Goal: Information Seeking & Learning: Learn about a topic

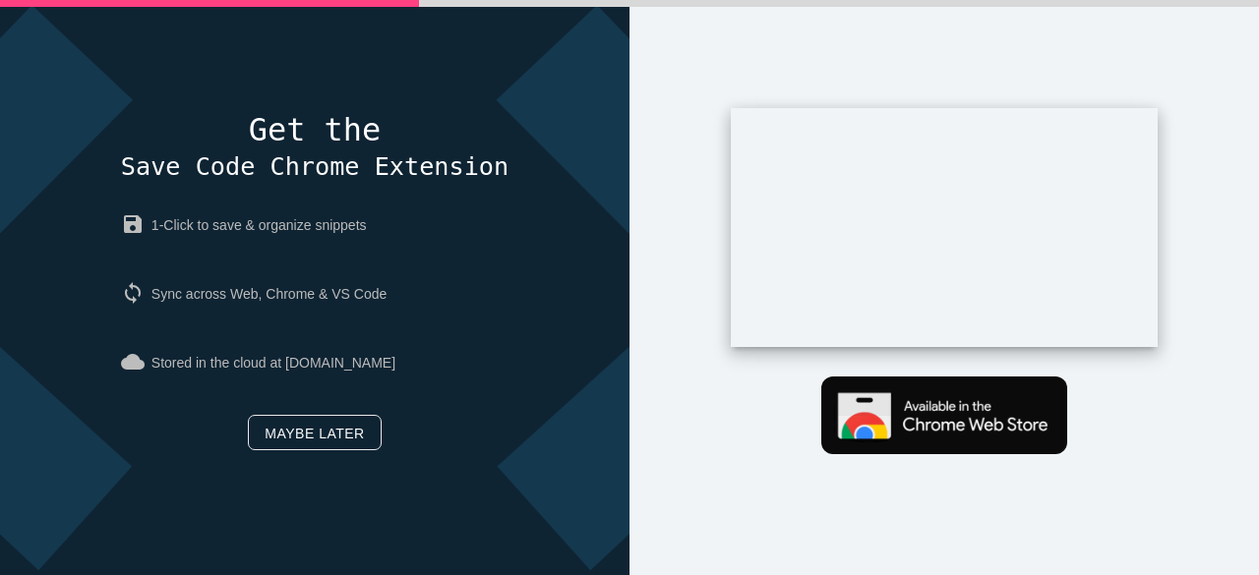
drag, startPoint x: 1243, startPoint y: 227, endPoint x: 1258, endPoint y: 243, distance: 21.6
click at [1258, 243] on body "Get the Save Code Chrome Extension save 1-Click to save & organize snippets syn…" at bounding box center [629, 287] width 1259 height 575
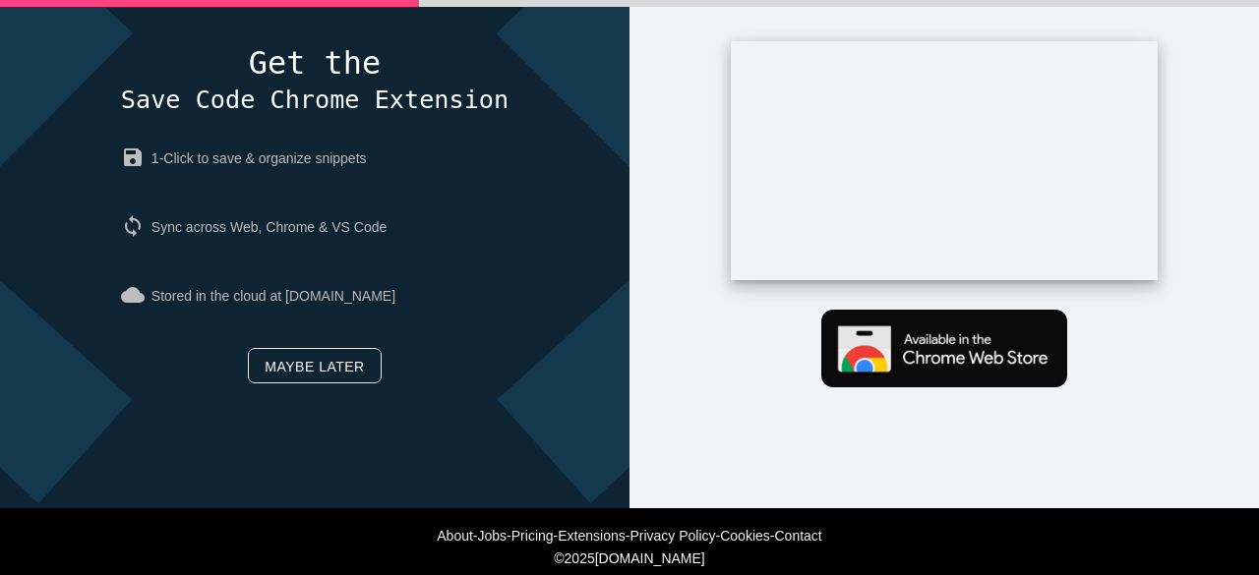
scroll to position [84, 0]
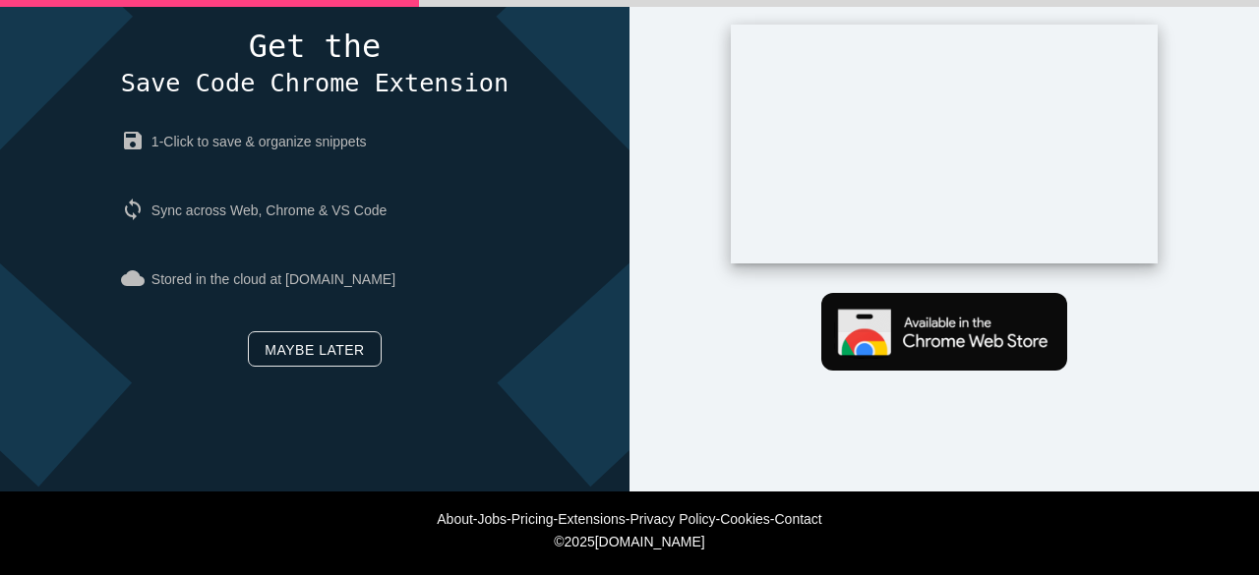
click at [287, 354] on link "Maybe later" at bounding box center [314, 348] width 133 height 35
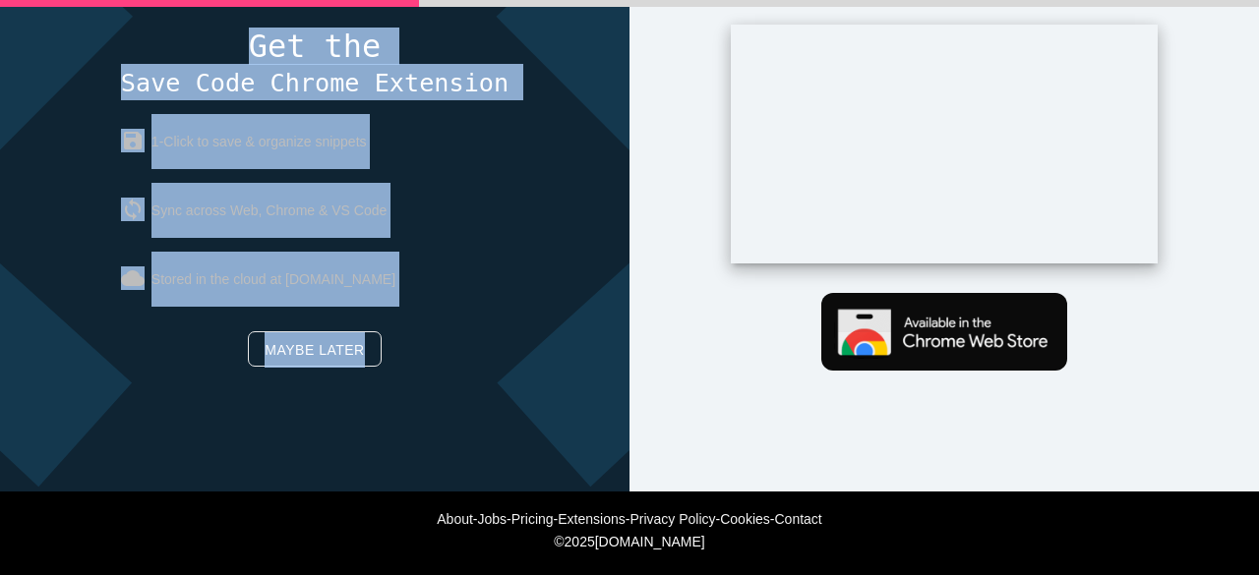
scroll to position [92, 0]
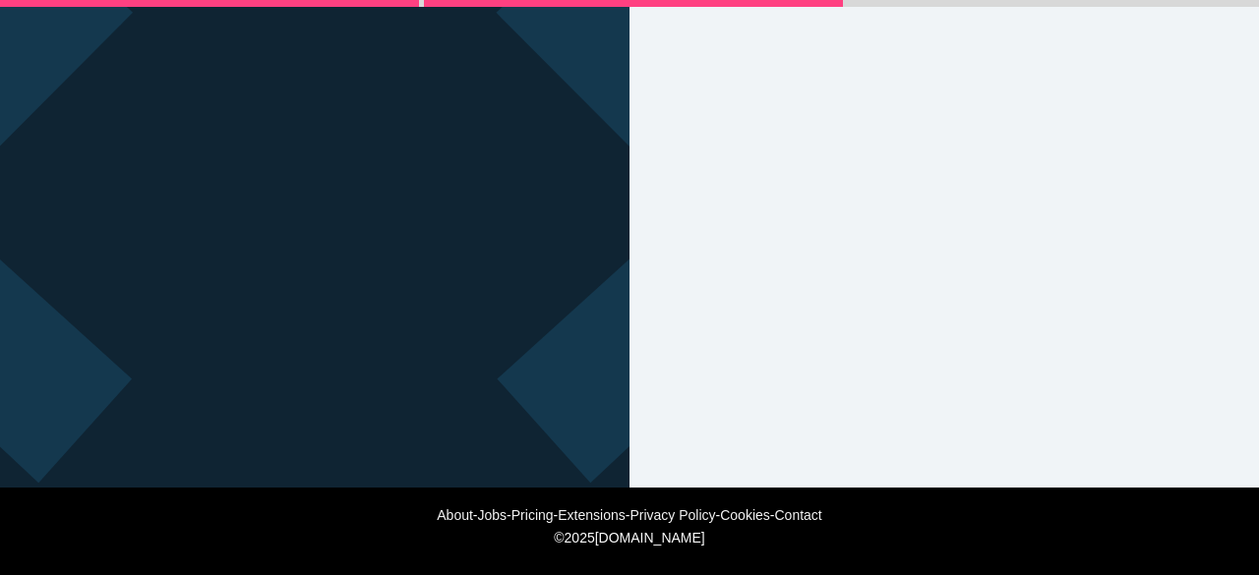
click at [287, 354] on div "Get the Save Code Chrome Extension save 1-Click to save & organize snippets syn…" at bounding box center [314, 199] width 629 height 575
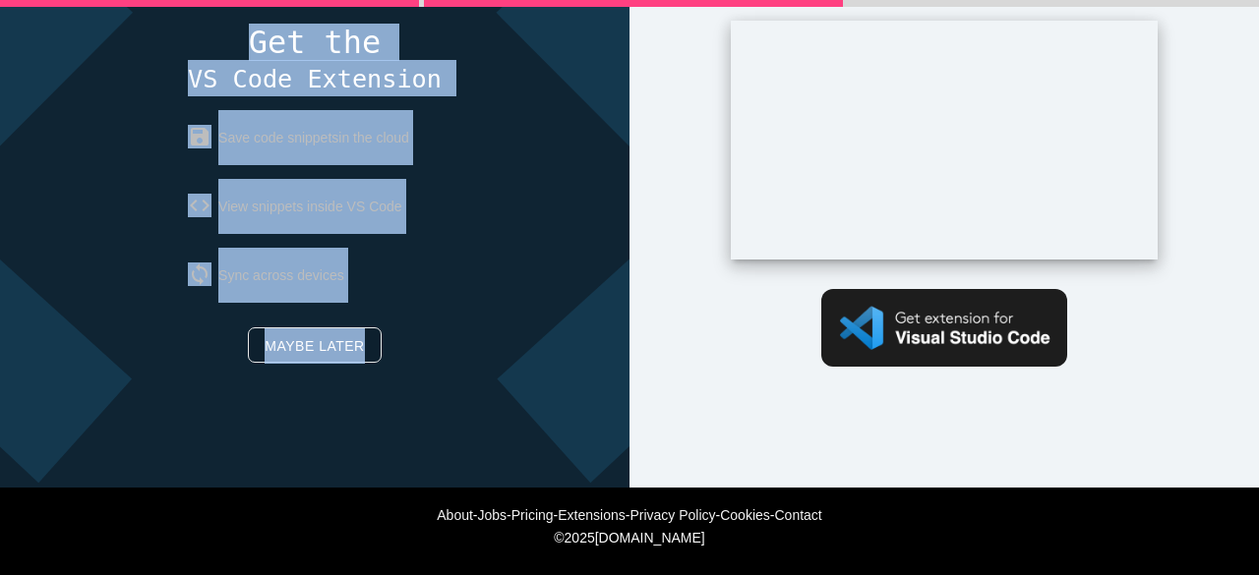
click at [310, 343] on link "Maybe later" at bounding box center [314, 344] width 133 height 35
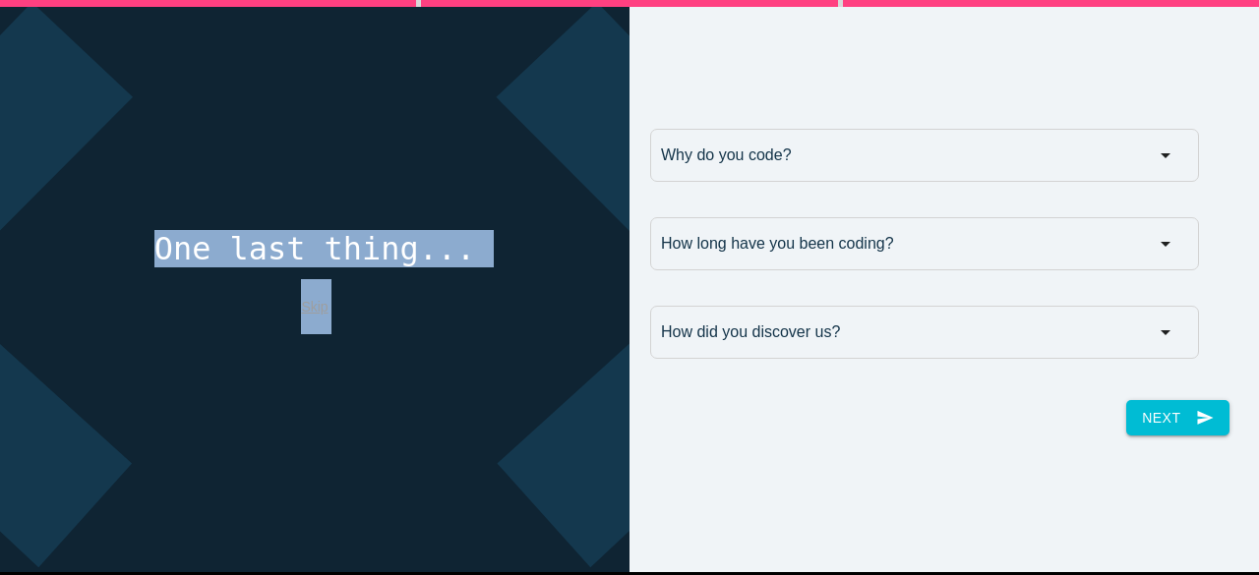
scroll to position [0, 0]
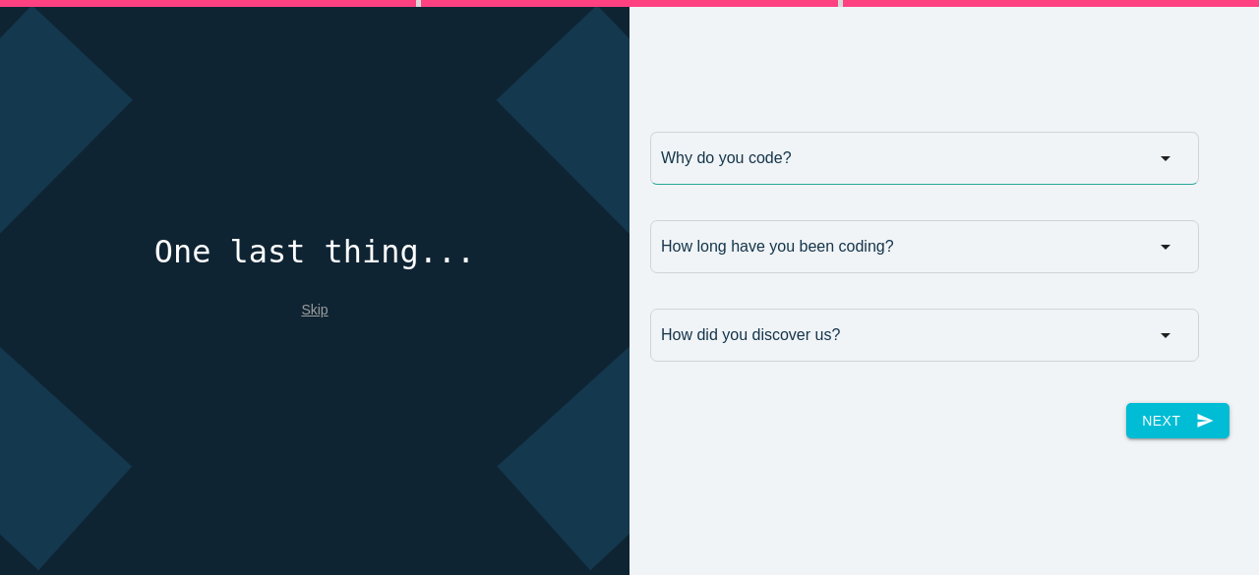
click at [1054, 179] on input "Why do you code?" at bounding box center [924, 158] width 549 height 53
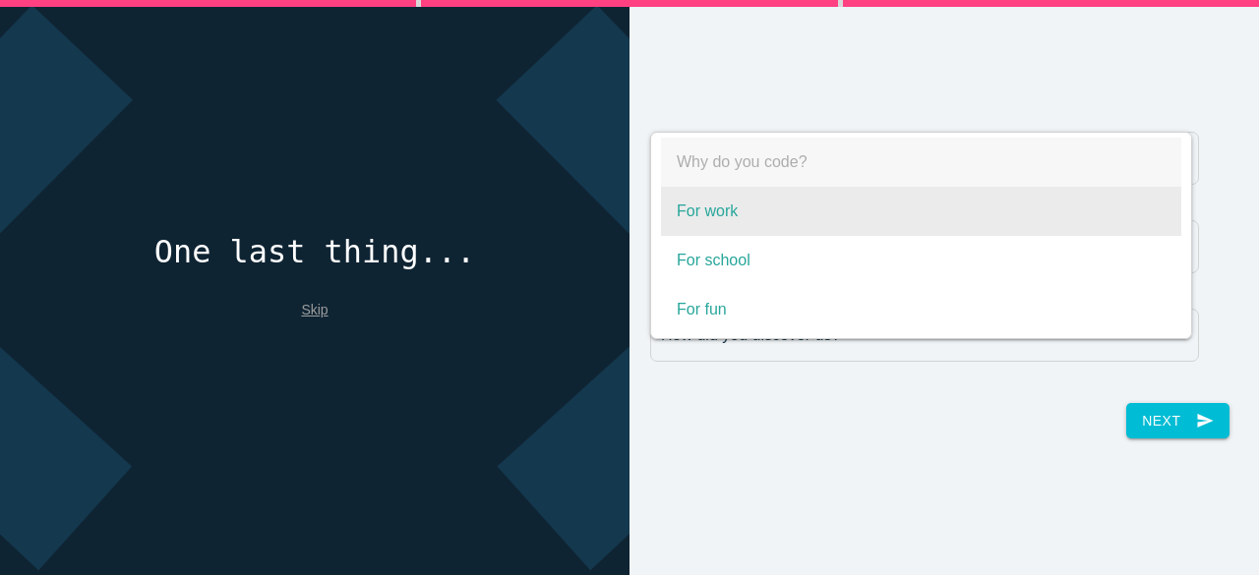
click at [890, 225] on span "For work" at bounding box center [921, 211] width 520 height 49
select select "For work"
type input "For work"
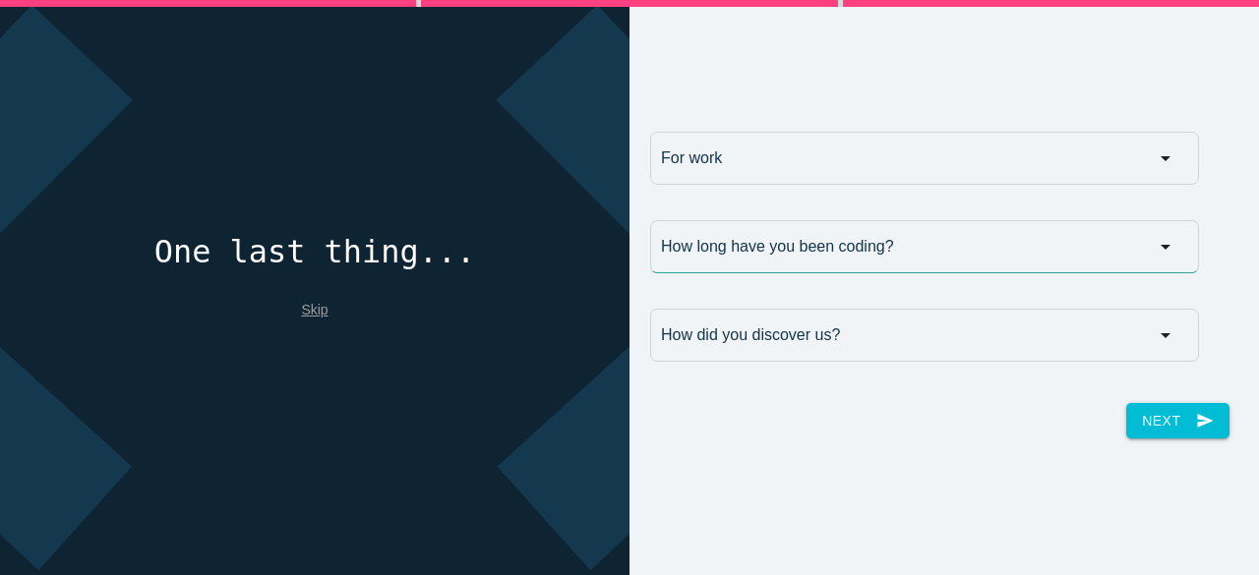
click at [825, 233] on input "How long have you been coding?" at bounding box center [924, 246] width 549 height 53
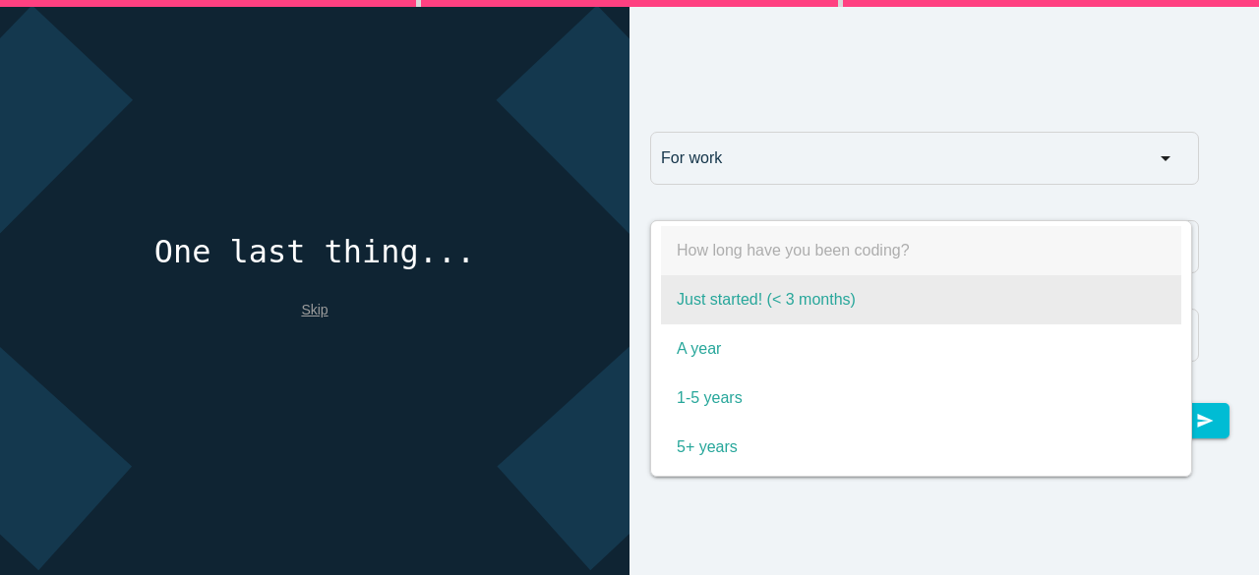
click at [820, 290] on span "Just started! (< 3 months)" at bounding box center [921, 299] width 520 height 49
select select "Just started! (< 3 months)"
type input "Just started! (< 3 months)"
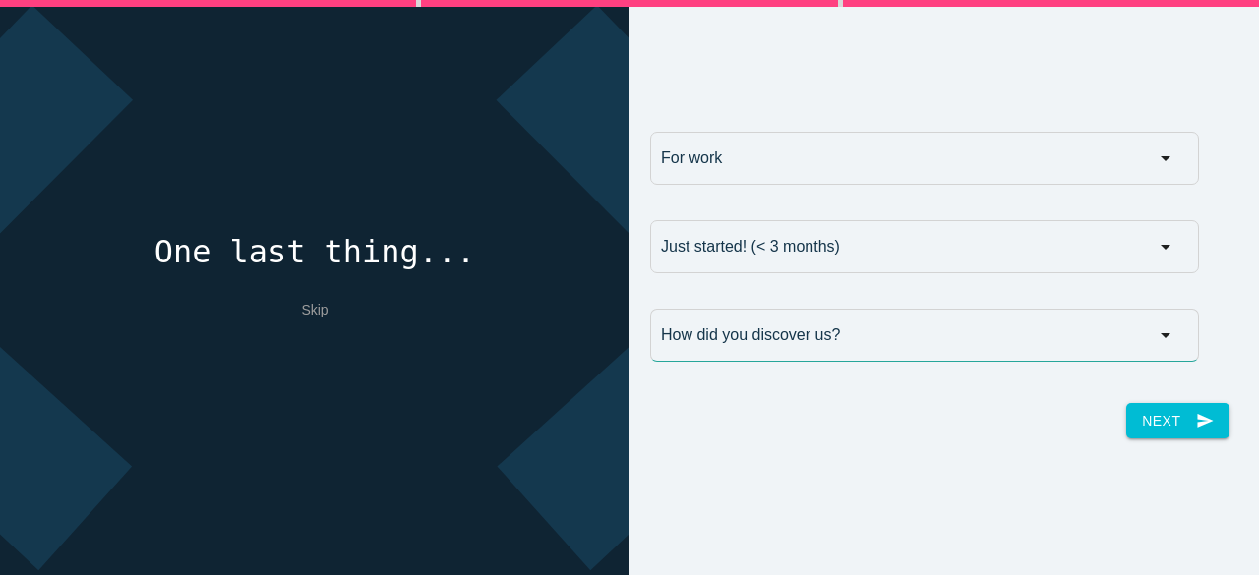
click at [803, 347] on input "How did you discover us?" at bounding box center [924, 335] width 549 height 53
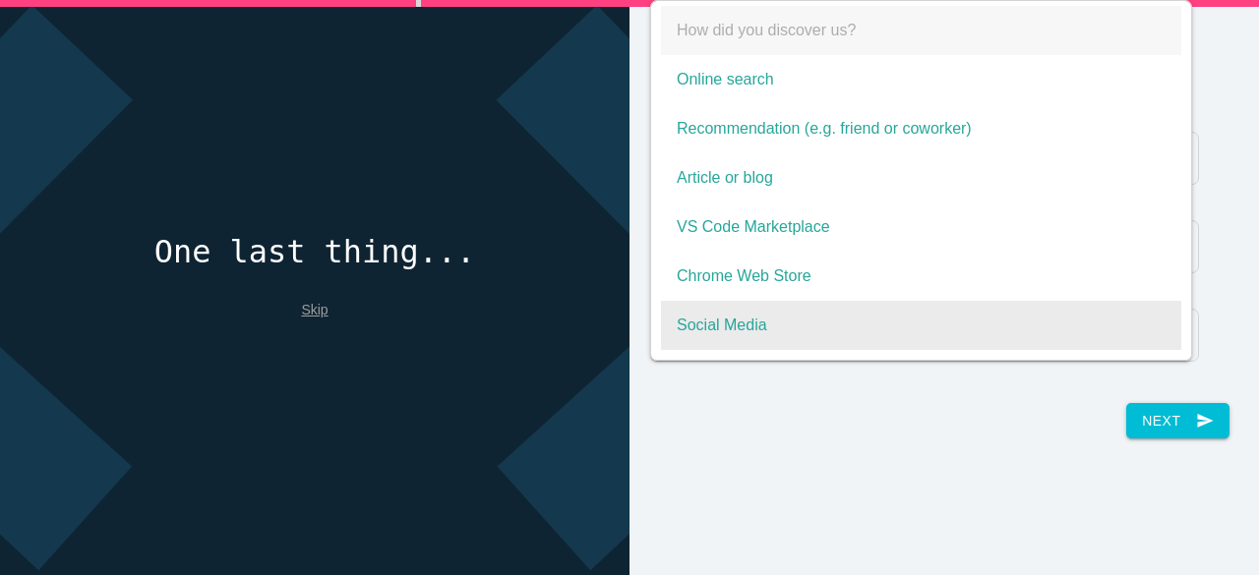
click at [799, 328] on span "Social Media" at bounding box center [921, 325] width 520 height 49
select select "Social Media"
type input "Social Media"
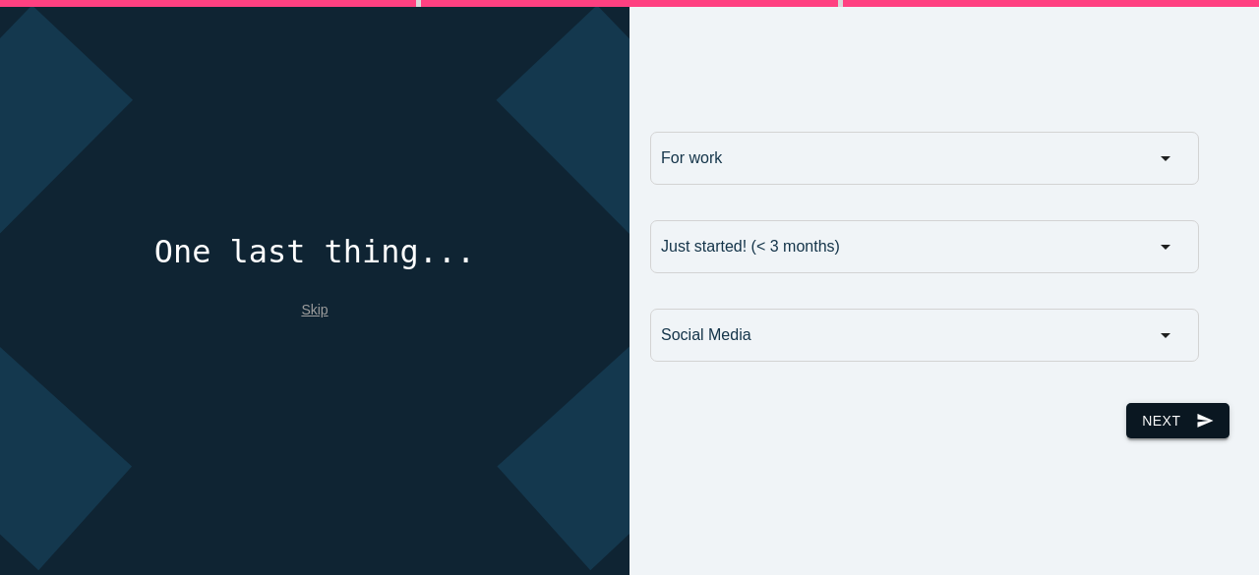
click at [1149, 422] on button "Next send" at bounding box center [1177, 420] width 102 height 35
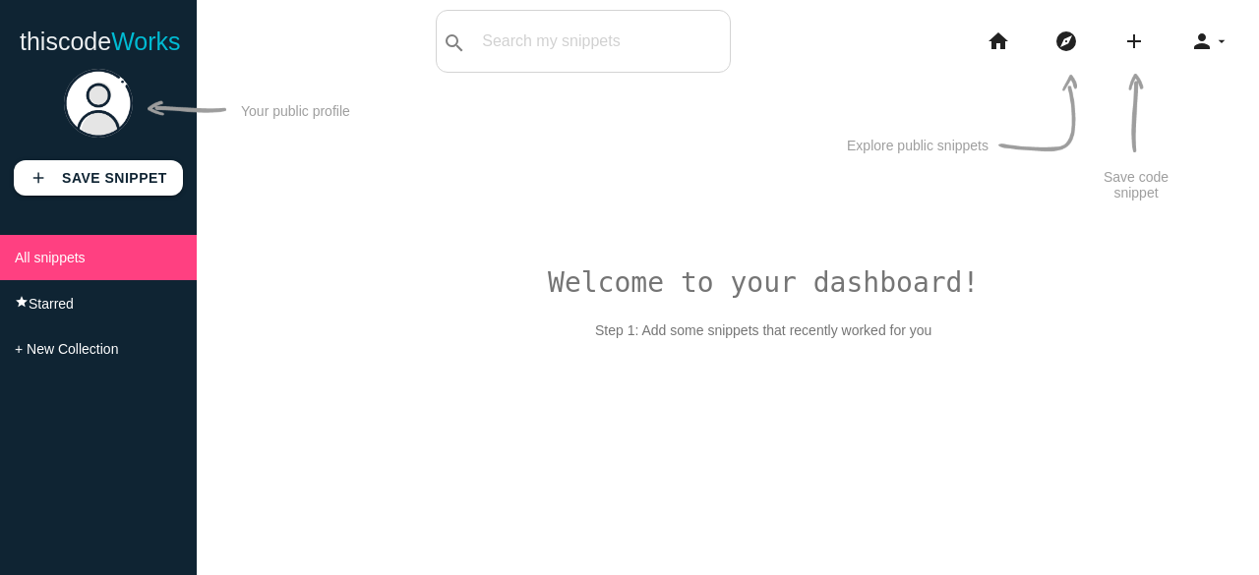
click at [726, 265] on div "Welcome to your dashboard! Step 1: Add some snippets that recently worked for y…" at bounding box center [728, 350] width 1062 height 575
click at [575, 62] on div "search All: All: Code: Title: Tag: All: Code: Title: Tag:" at bounding box center [583, 41] width 295 height 63
click at [606, 47] on input "text" at bounding box center [630, 41] width 200 height 41
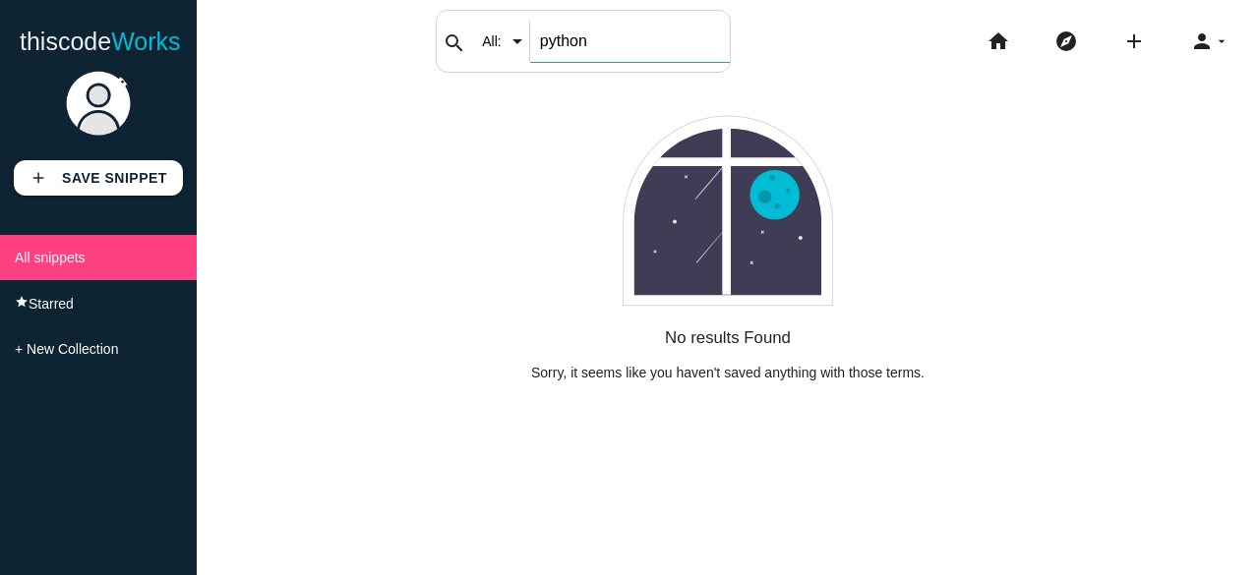
drag, startPoint x: 593, startPoint y: 39, endPoint x: 434, endPoint y: 19, distance: 160.6
click at [434, 19] on div "thiscodeworks search All: All: Code: Title: Tag: All: Code: Title: Tag: python …" at bounding box center [629, 41] width 1259 height 63
type input "pandas"
drag, startPoint x: 617, startPoint y: 37, endPoint x: 366, endPoint y: 18, distance: 251.5
click at [366, 18] on div "thiscodeworks search All: All: Code: Title: Tag: All: Code: Title: Tag: pandas …" at bounding box center [629, 41] width 1259 height 63
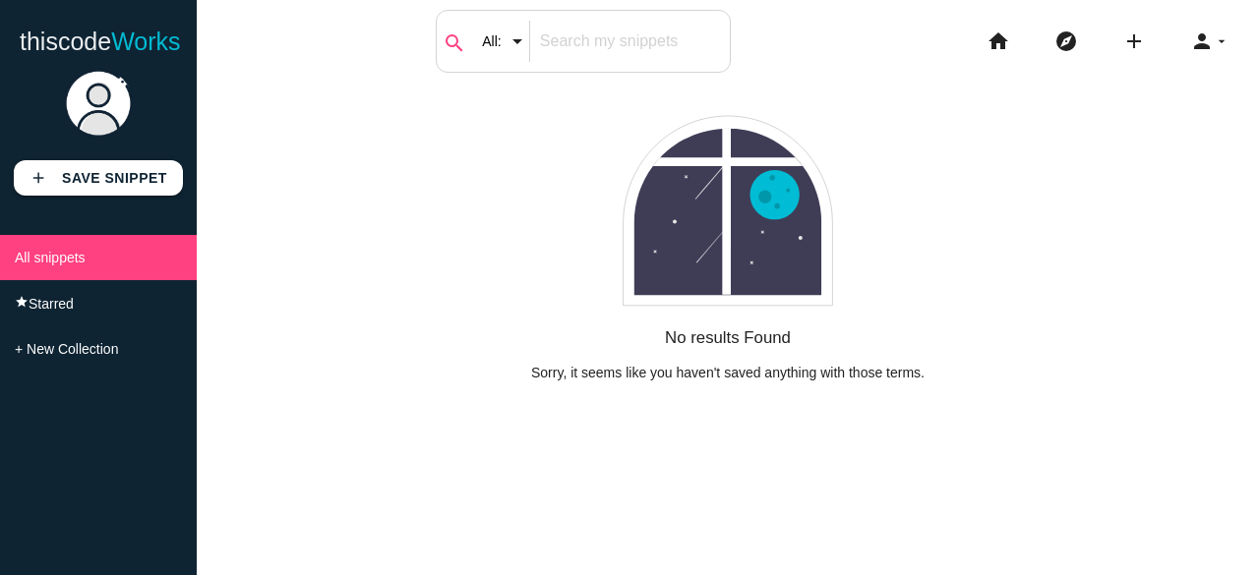
click at [455, 45] on icon "search" at bounding box center [455, 43] width 24 height 63
click at [521, 48] on input "All:" at bounding box center [509, 41] width 74 height 41
click at [537, 106] on span "Code:" at bounding box center [521, 94] width 98 height 49
type input "Code:"
click at [659, 42] on input "text" at bounding box center [630, 41] width 200 height 41
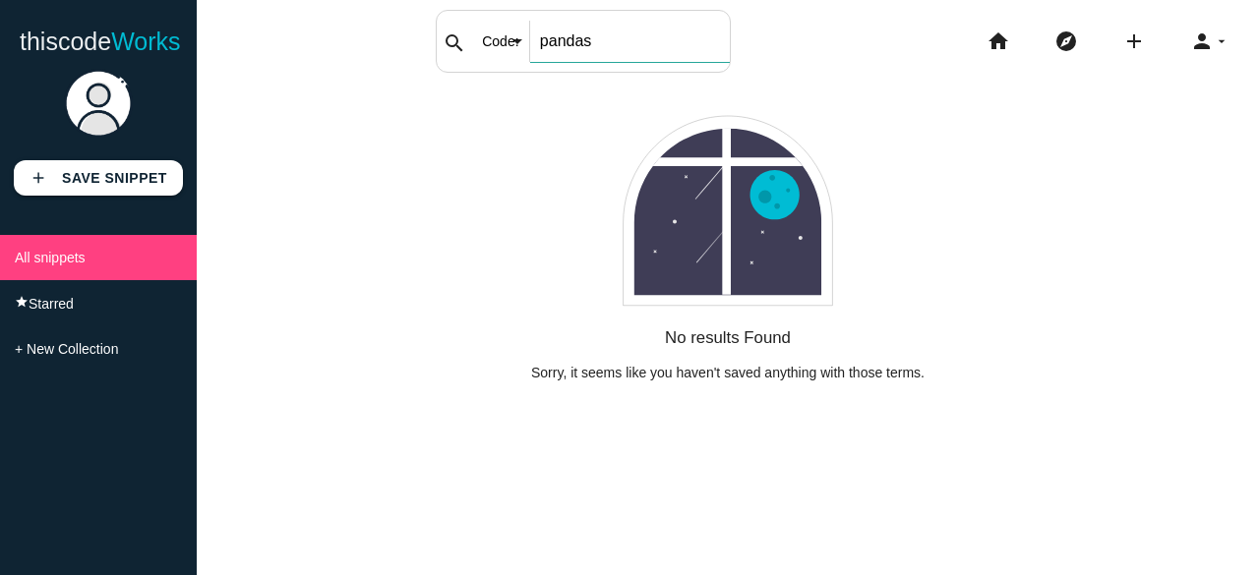
type input "pandas"
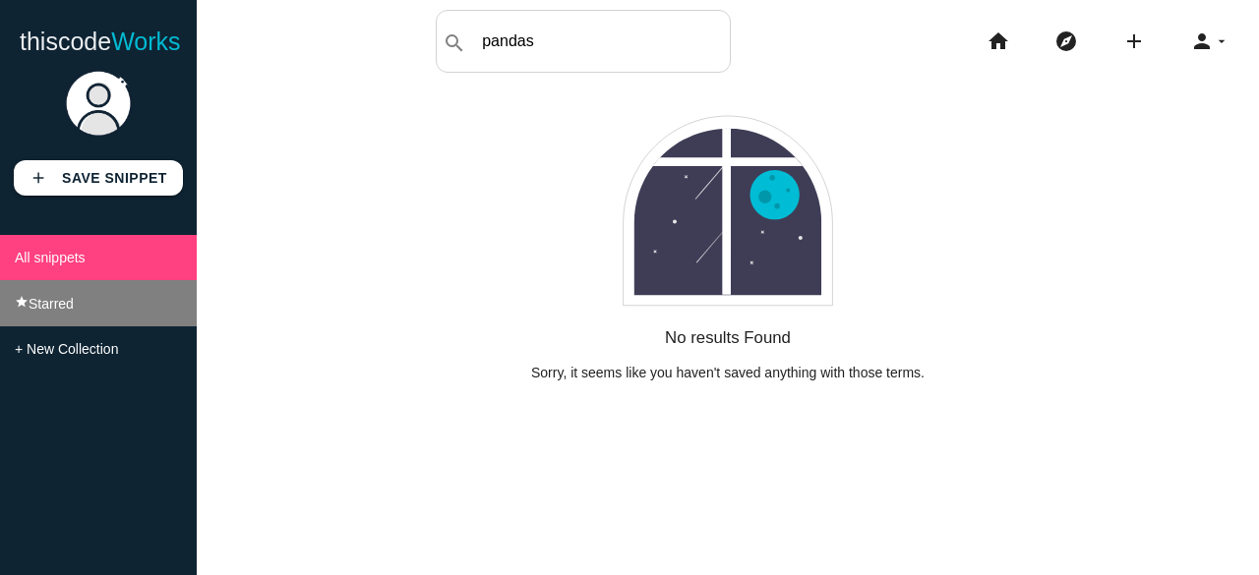
click at [73, 310] on span "Starred" at bounding box center [51, 304] width 45 height 16
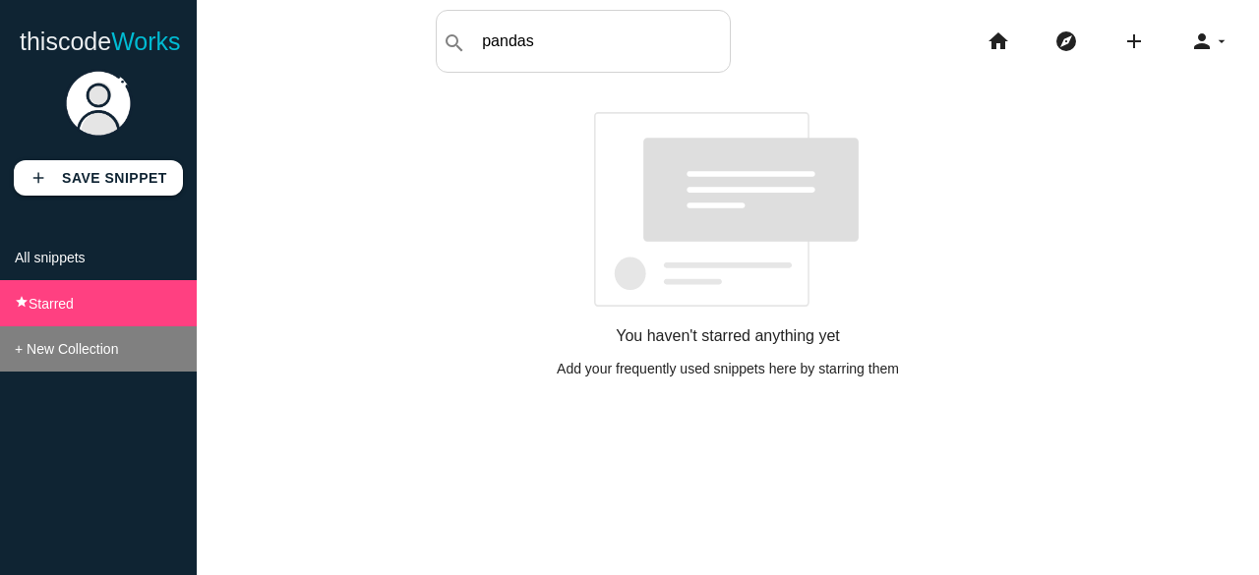
click at [110, 355] on span "+ New Collection" at bounding box center [66, 349] width 103 height 16
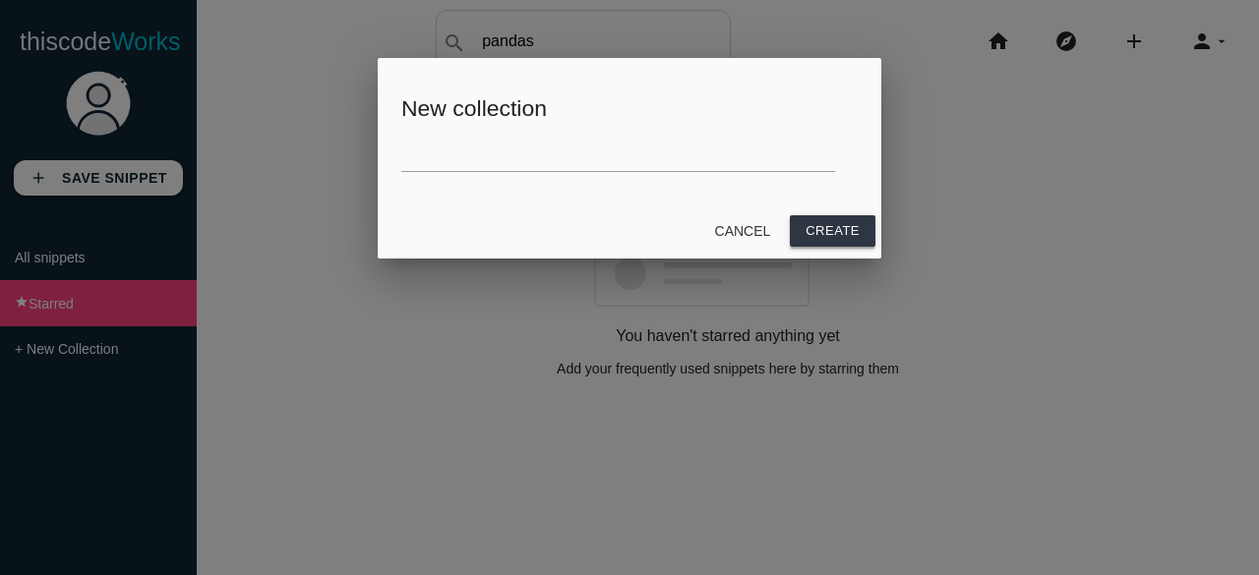
click at [827, 229] on button "Create" at bounding box center [833, 230] width 86 height 31
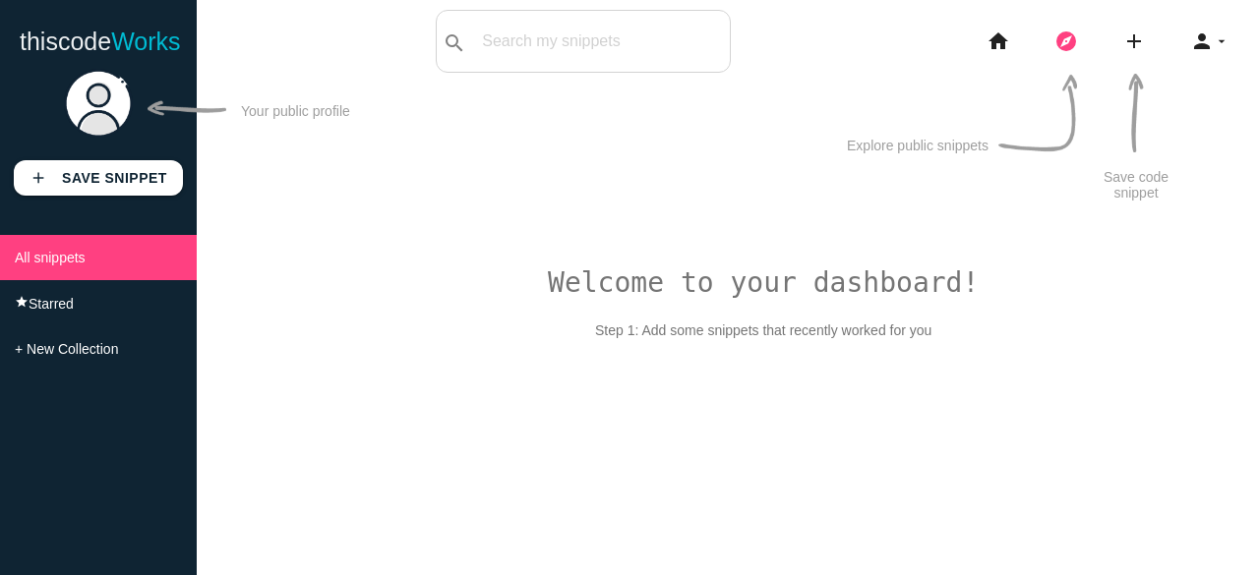
click at [1066, 48] on icon "explore" at bounding box center [1066, 41] width 24 height 63
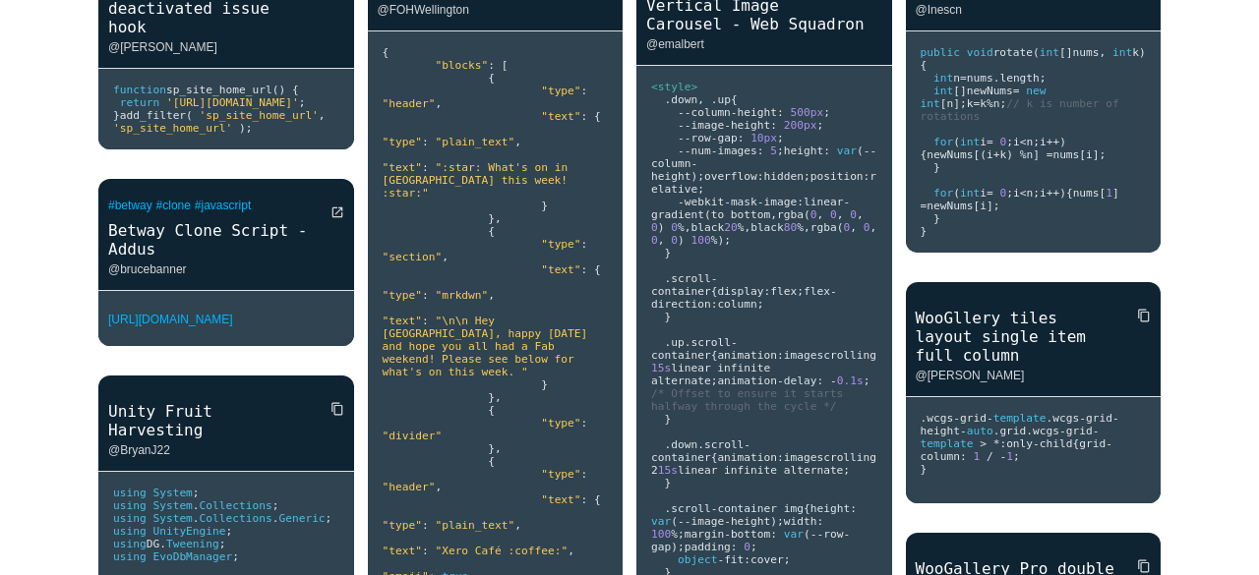
scroll to position [259, 0]
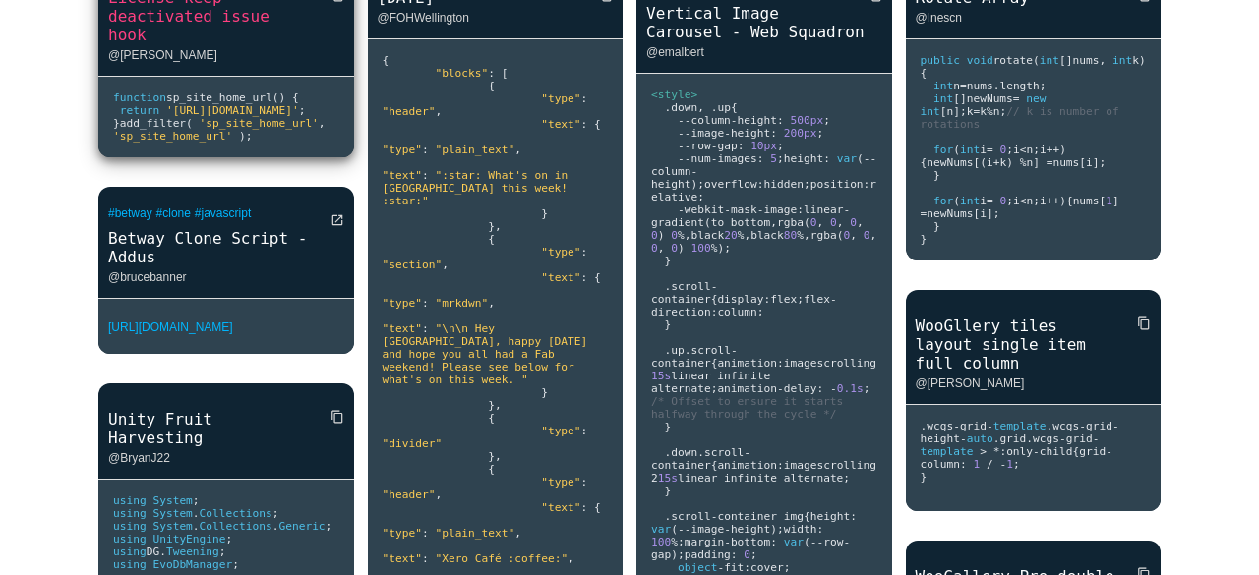
click at [267, 21] on link "License keep deactivated issue hook" at bounding box center [226, 16] width 256 height 60
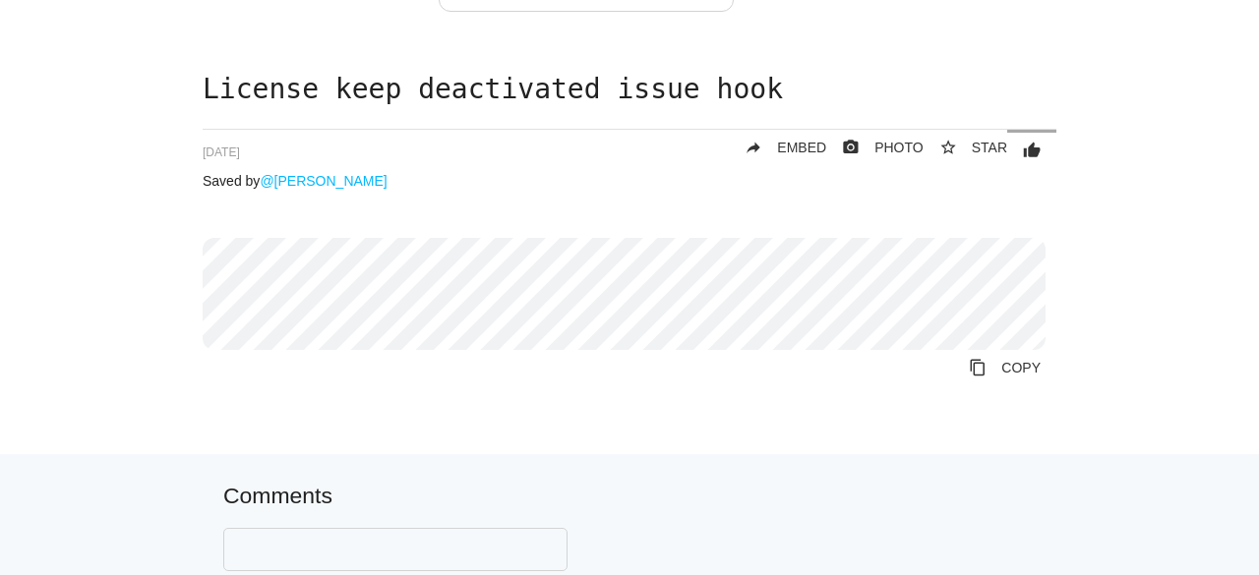
scroll to position [55, 0]
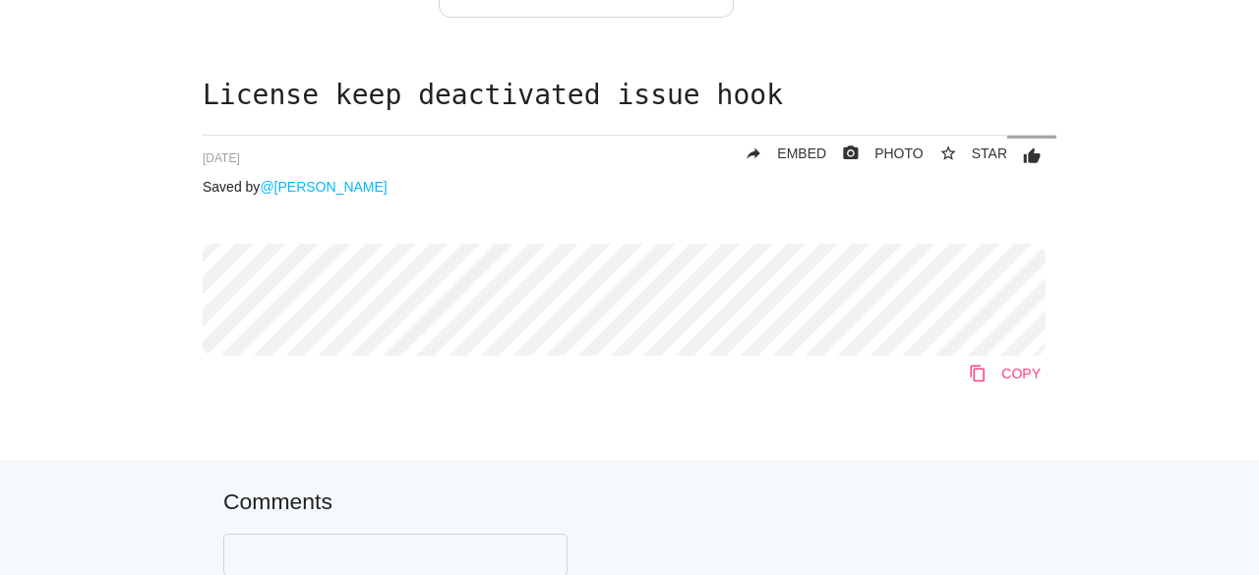
click at [1011, 382] on link "content_copy COPY" at bounding box center [1004, 373] width 103 height 35
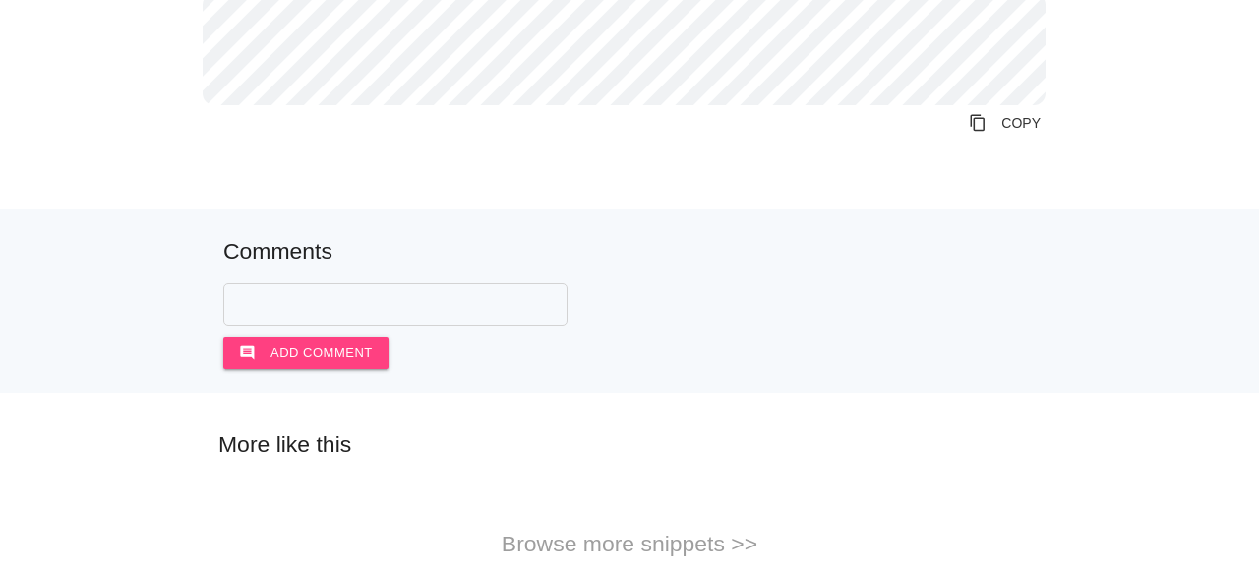
scroll to position [0, 0]
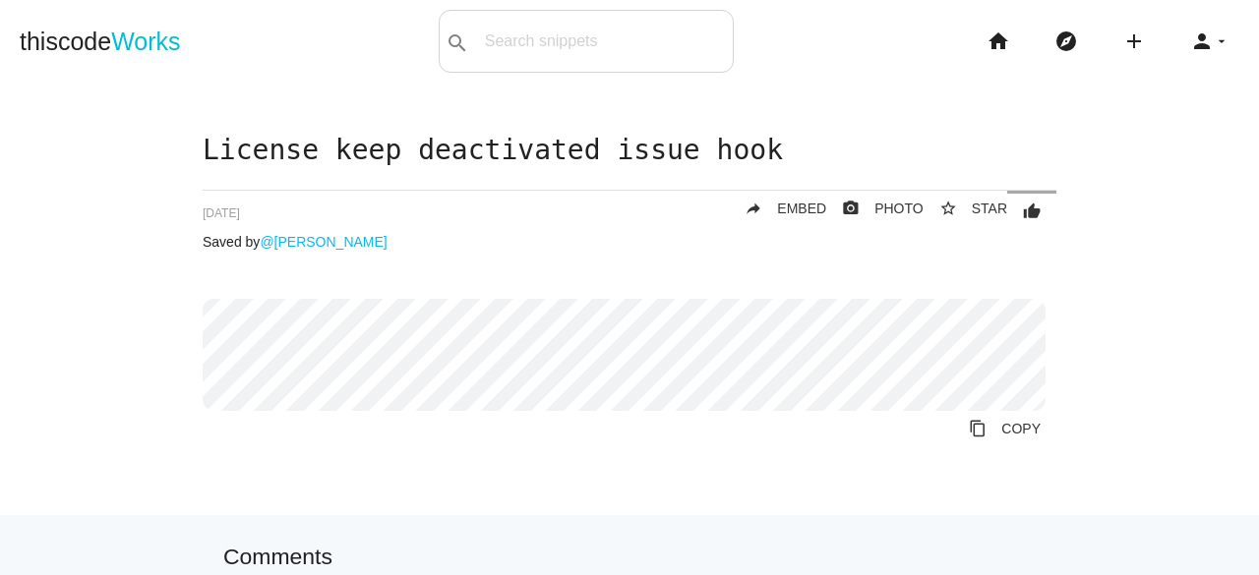
click at [397, 174] on div "License keep deactivated issue hook thumb_up 68e4d25f0541ab001404f585 star_bord…" at bounding box center [630, 305] width 854 height 339
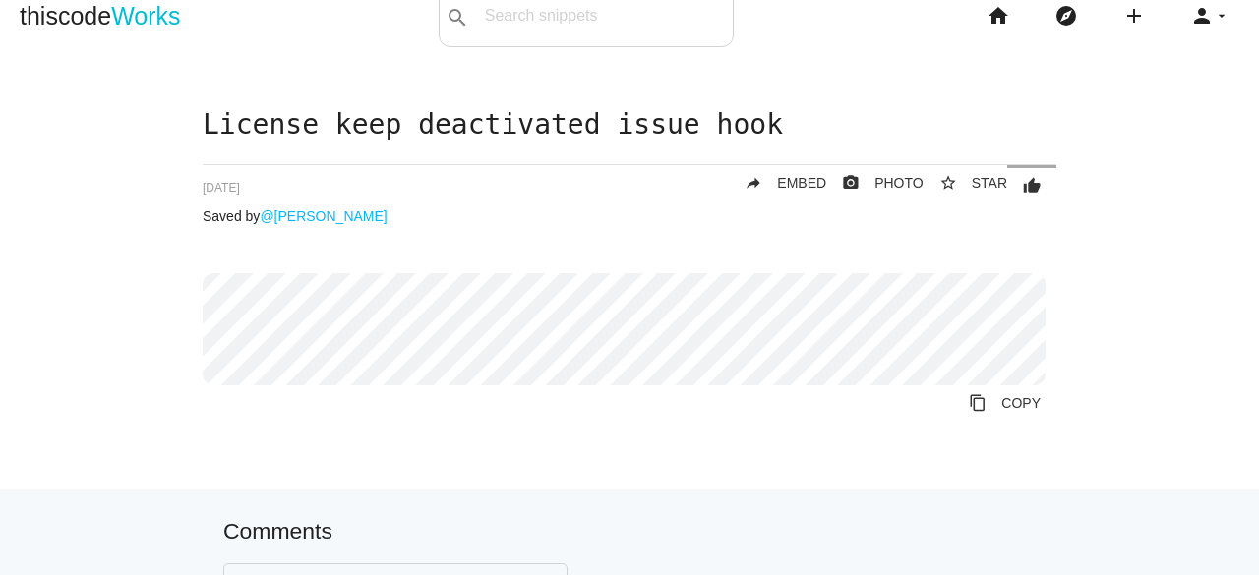
scroll to position [26, 0]
click at [803, 180] on span "EMBED" at bounding box center [801, 183] width 49 height 16
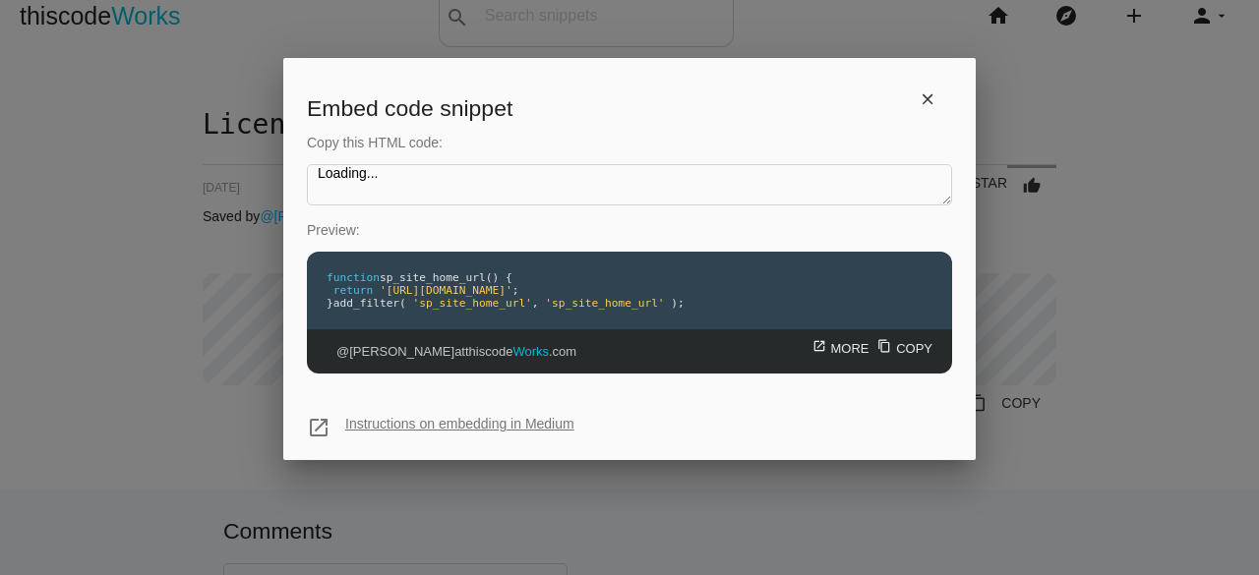
type textarea "<iframe src="[URL][DOMAIN_NAME]" style="width: 100%; height: 138px;" frameborde…"
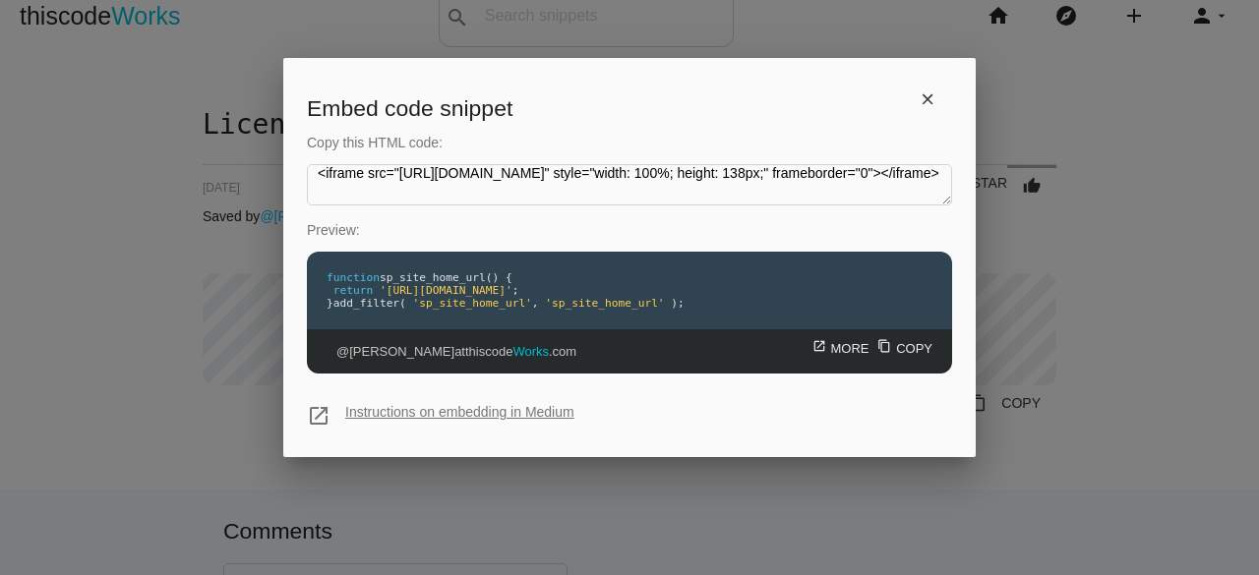
click at [559, 418] on link "open_in_new Instructions on embedding in Medium" at bounding box center [459, 412] width 229 height 16
